Goal: Information Seeking & Learning: Learn about a topic

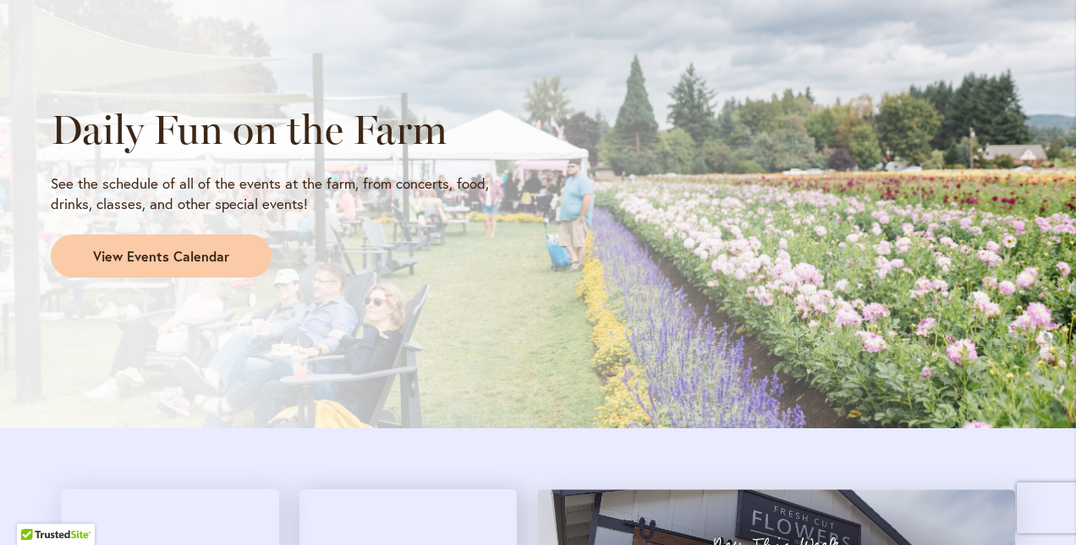
scroll to position [1442, 0]
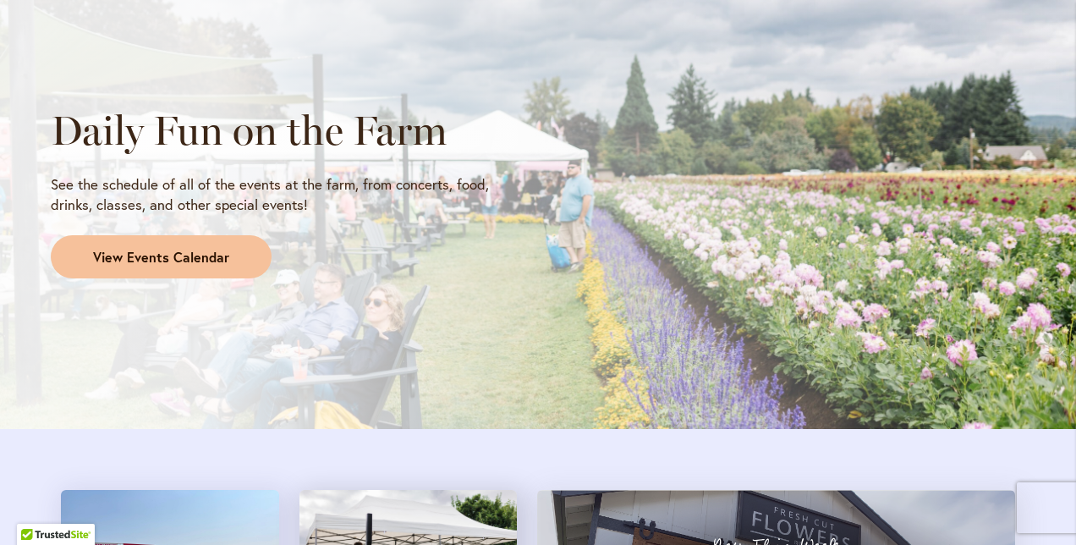
click at [122, 252] on span "View Events Calendar" at bounding box center [161, 257] width 136 height 19
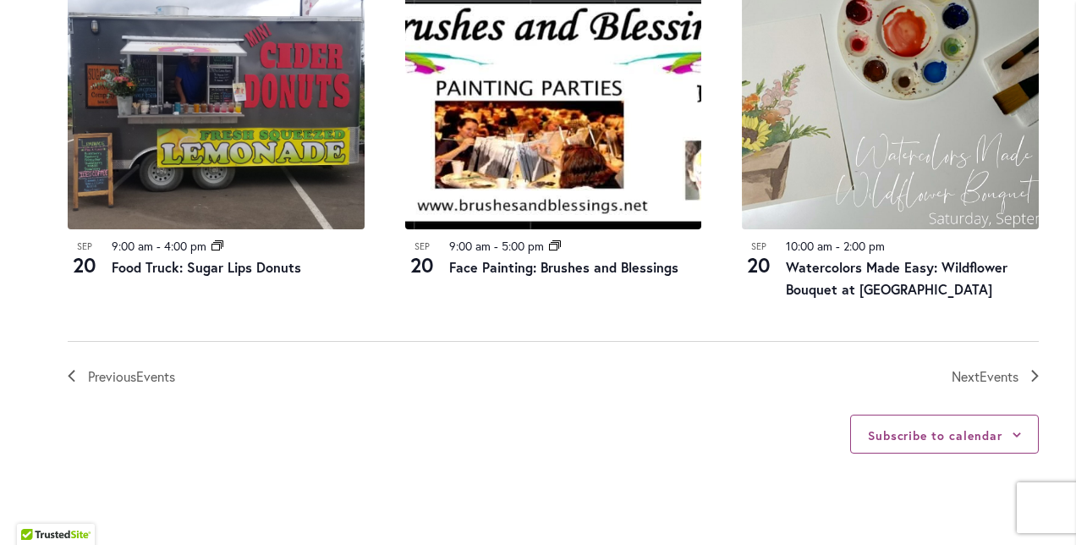
scroll to position [1917, 0]
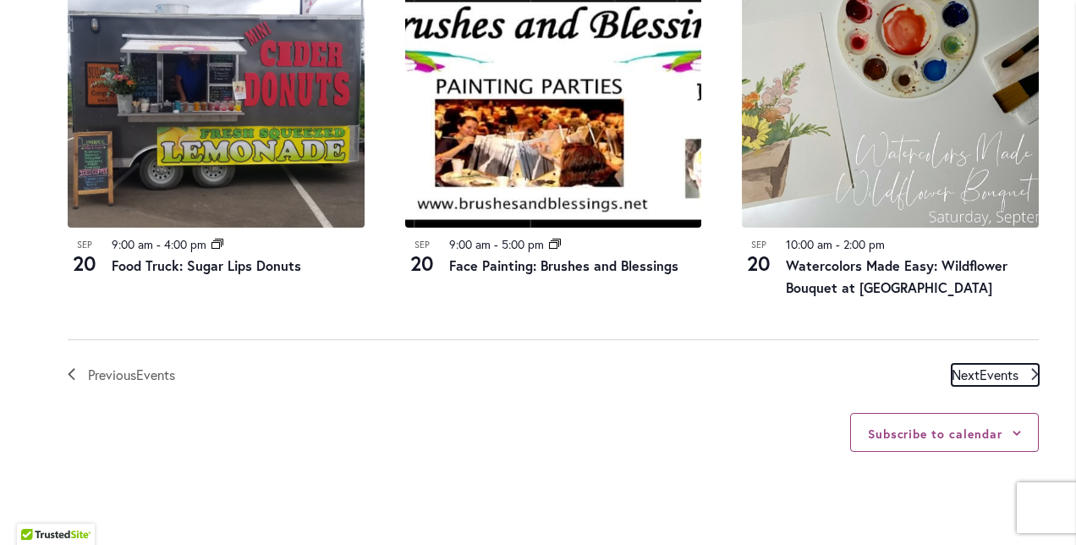
click at [988, 366] on span "Events" at bounding box center [999, 375] width 39 height 18
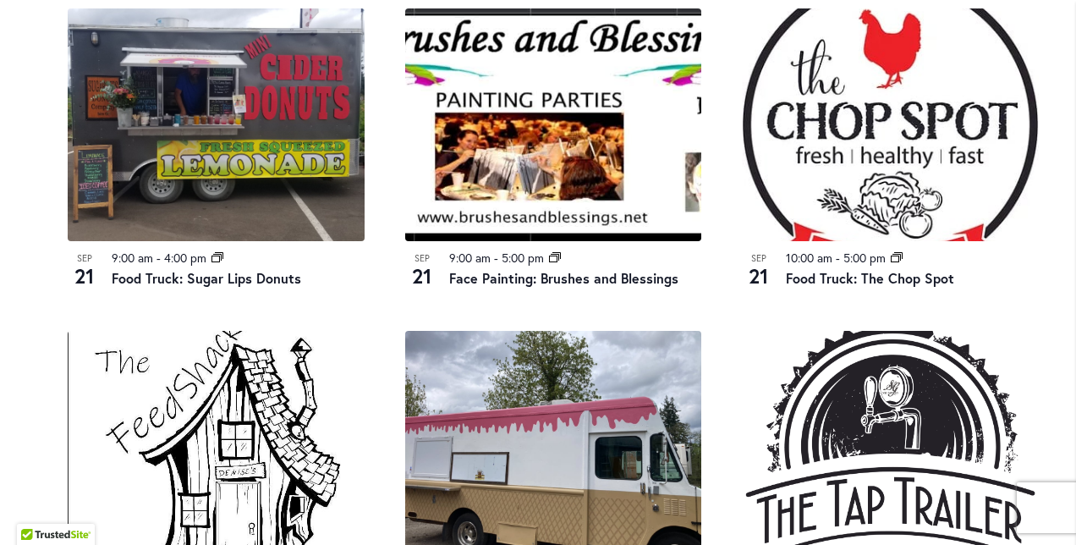
scroll to position [1580, 0]
